Goal: Find specific page/section: Find specific page/section

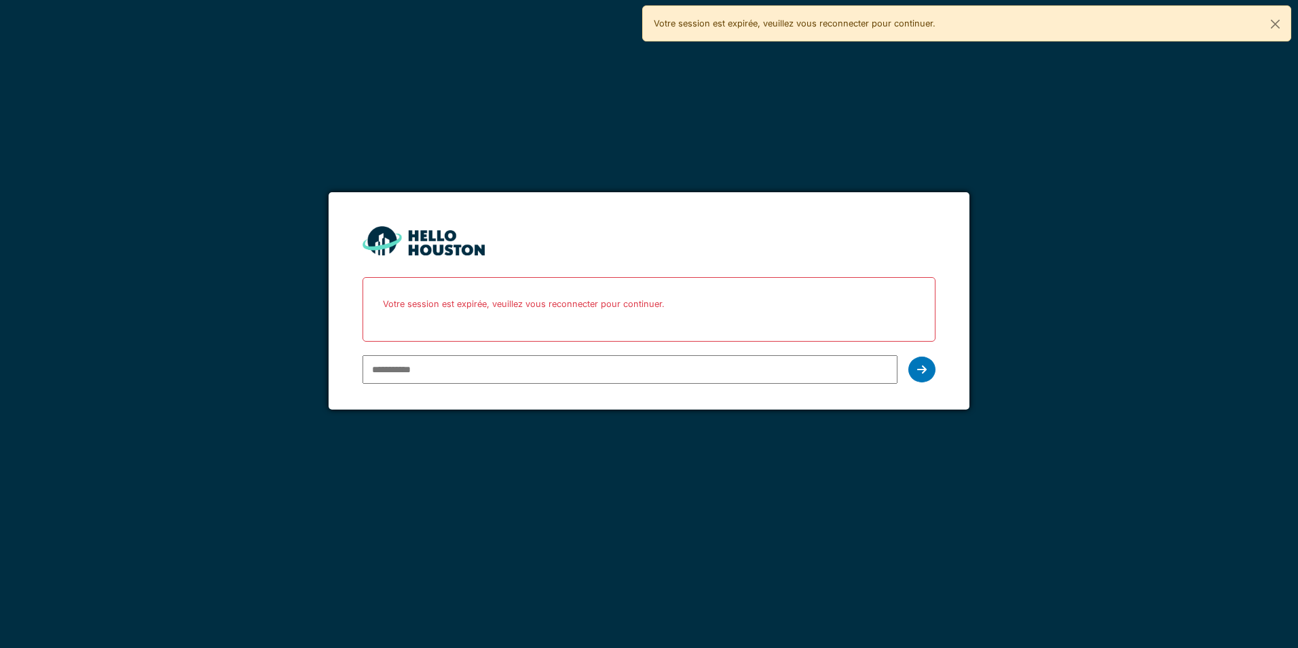
type input "**********"
click at [929, 371] on div at bounding box center [921, 369] width 27 height 26
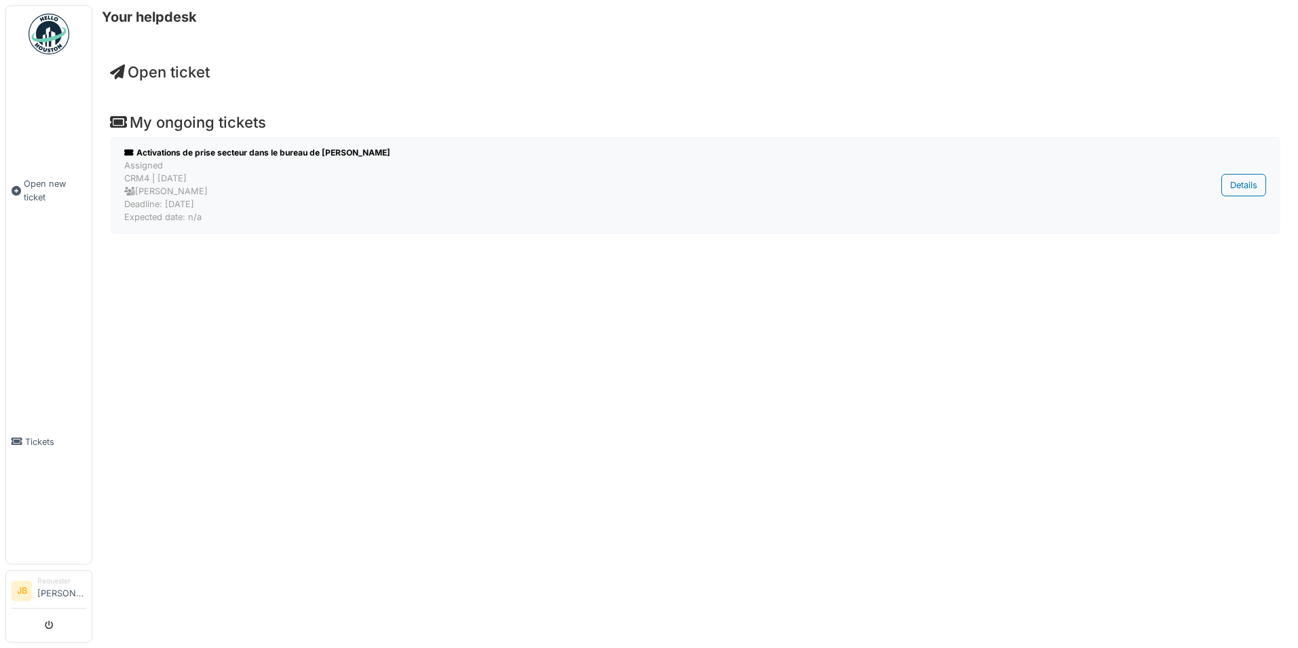
click at [274, 174] on div "Assigned CRM4 | [DATE] [PERSON_NAME] Deadline: [DATE] Expected date: n/a" at bounding box center [612, 191] width 976 height 65
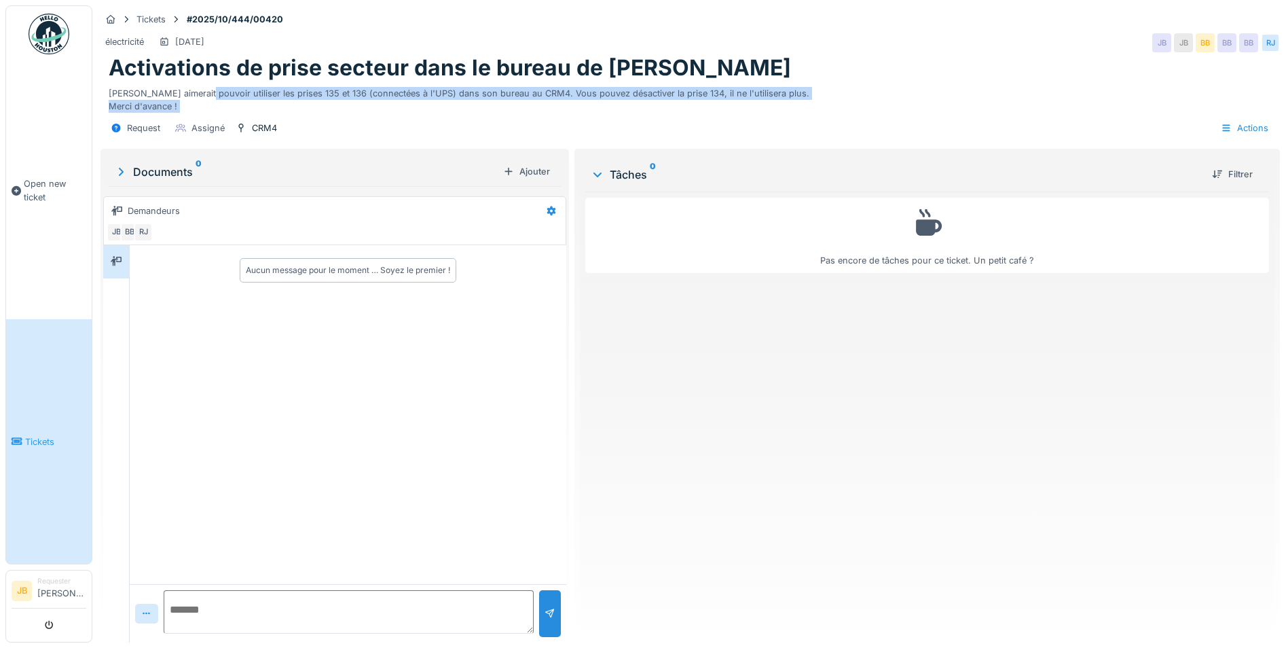
drag, startPoint x: 201, startPoint y: 93, endPoint x: 441, endPoint y: 115, distance: 241.3
click at [441, 115] on div "Tickets #2025/10/444/00420 électricité 08/10/2025 JB JB BB BB BB RJ Activations…" at bounding box center [690, 75] width 1185 height 141
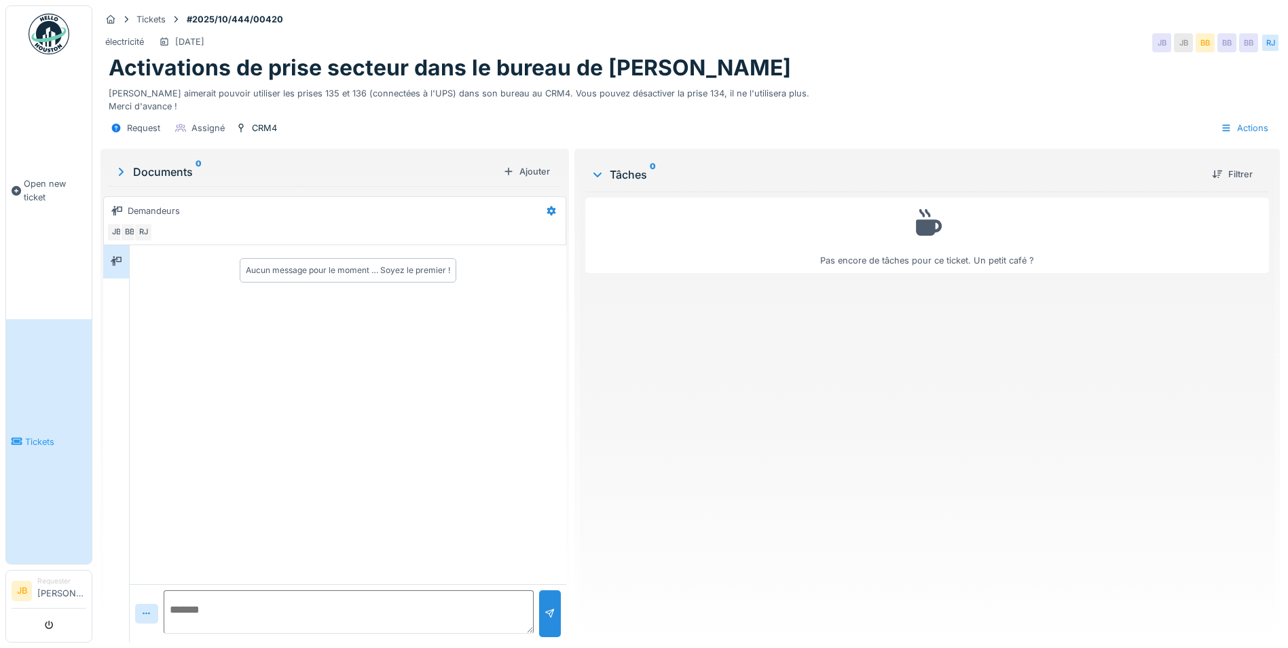
click at [447, 351] on div "Aucun message pour le moment … Soyez le premier !" at bounding box center [348, 414] width 437 height 339
click at [123, 268] on div at bounding box center [116, 261] width 20 height 17
click at [312, 337] on div "Aucun message pour le moment … Soyez le premier !" at bounding box center [348, 414] width 437 height 339
click at [416, 134] on div "Request Assigné CRM4 Actions" at bounding box center [689, 128] width 1179 height 31
click at [420, 122] on div "Request Assigné CRM4 Actions" at bounding box center [689, 128] width 1179 height 31
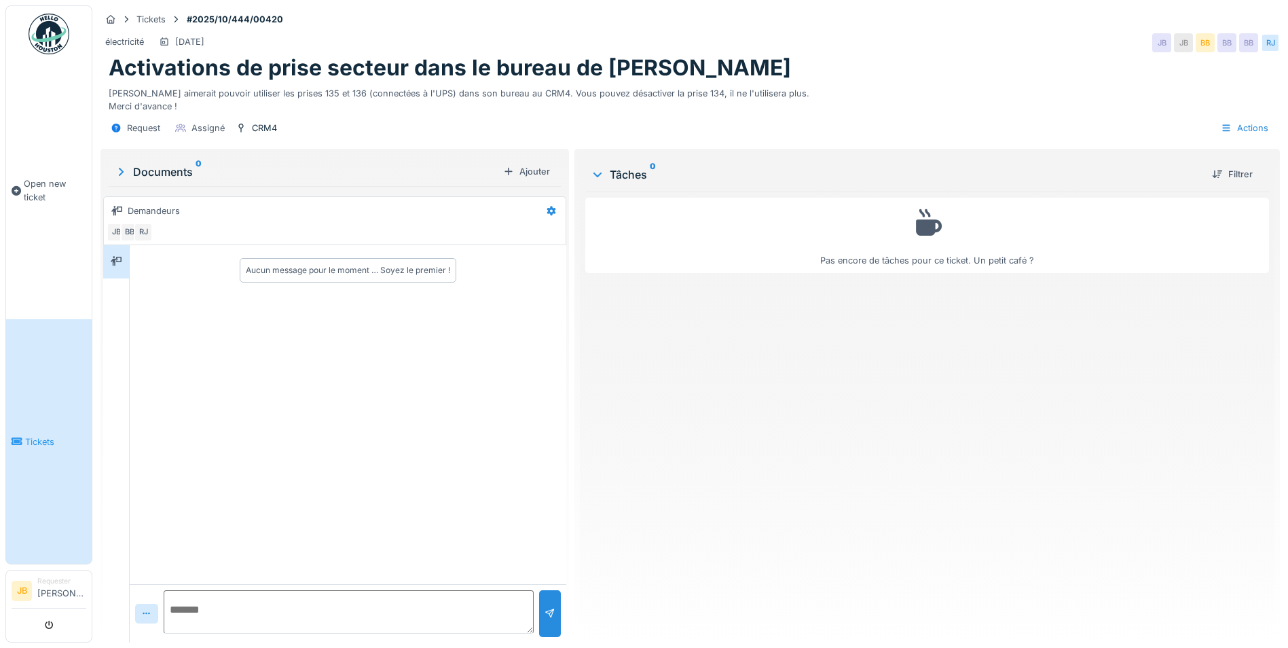
click at [1060, 68] on div "Activations de prise secteur dans le bureau de [PERSON_NAME]" at bounding box center [690, 68] width 1163 height 26
